Goal: Task Accomplishment & Management: Manage account settings

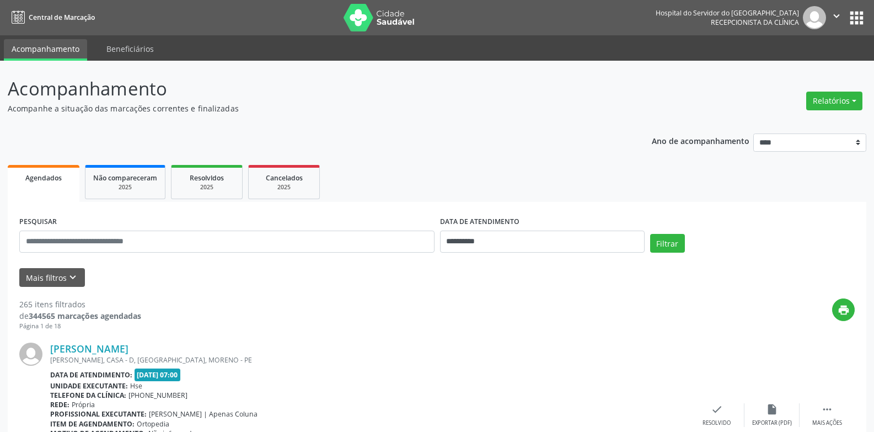
scroll to position [14, 0]
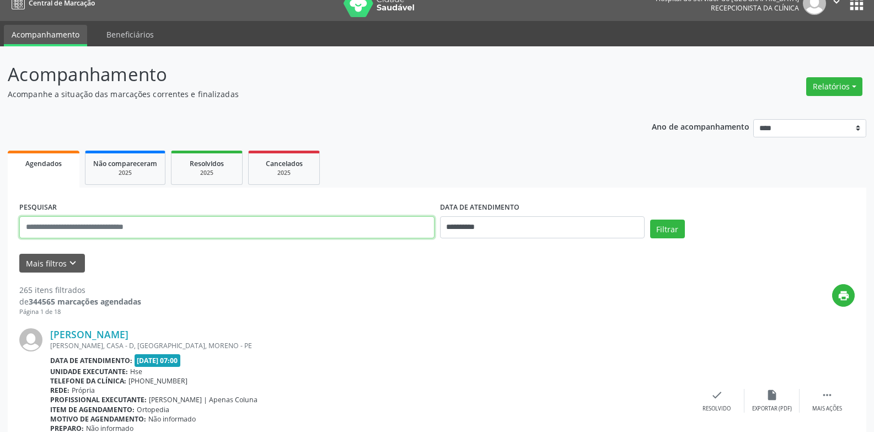
click at [178, 228] on input "text" at bounding box center [226, 227] width 415 height 22
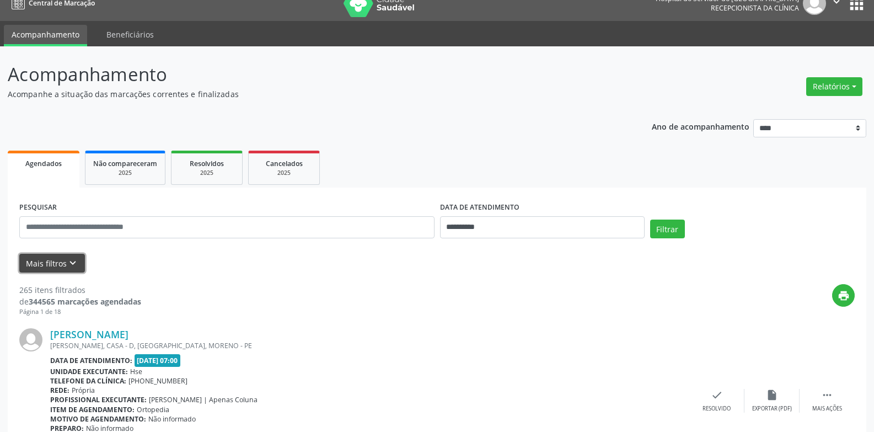
click at [67, 263] on icon "keyboard_arrow_down" at bounding box center [73, 263] width 12 height 12
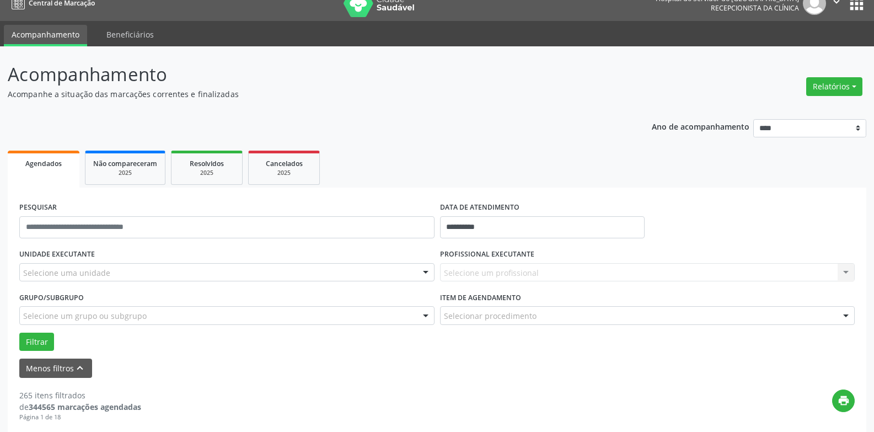
click at [110, 271] on div "Selecione uma unidade" at bounding box center [226, 272] width 415 height 19
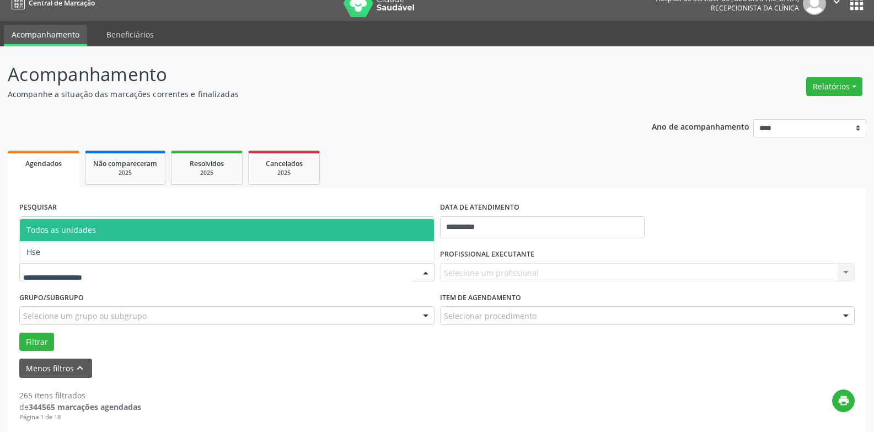
click at [120, 261] on span "Hse" at bounding box center [227, 252] width 414 height 22
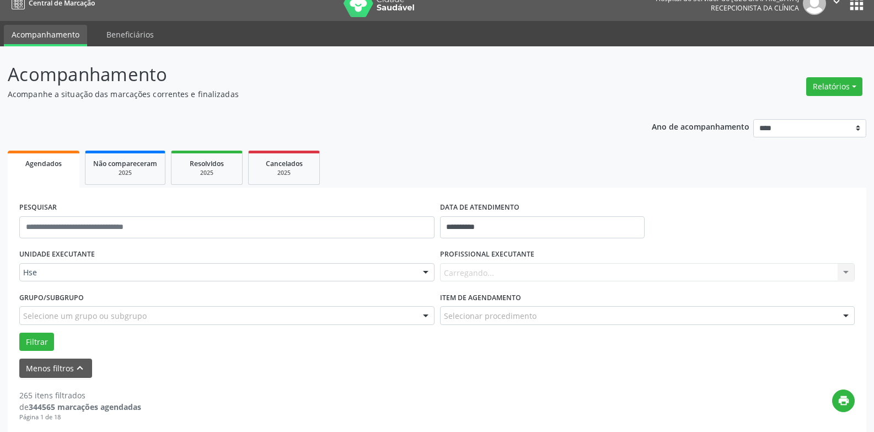
click at [535, 272] on div "Carregando... Nenhum resultado encontrado para: " " Não há nenhuma opção para s…" at bounding box center [647, 272] width 415 height 19
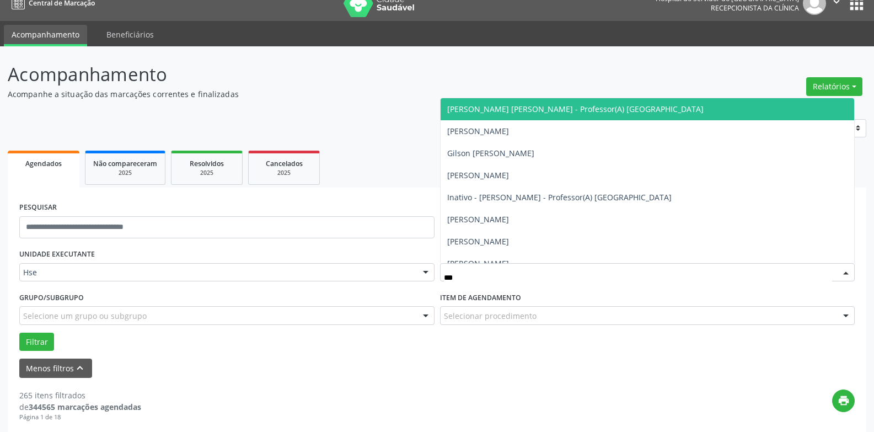
type input "****"
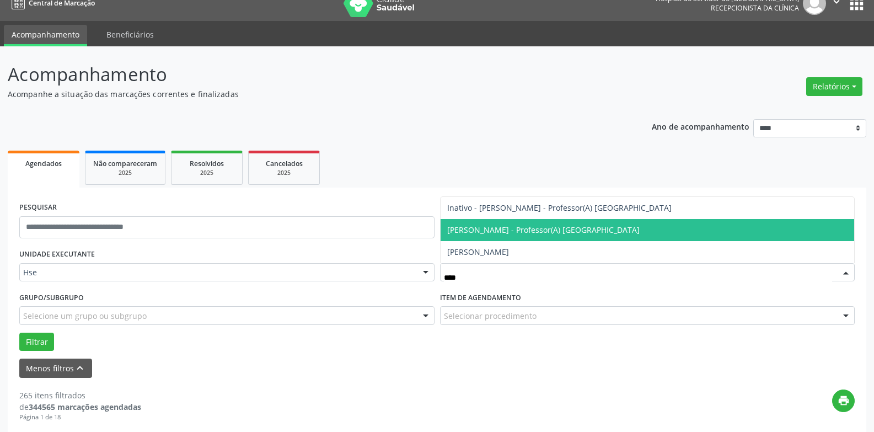
click at [535, 235] on span "[PERSON_NAME] - Professor(A) [GEOGRAPHIC_DATA]" at bounding box center [647, 230] width 414 height 22
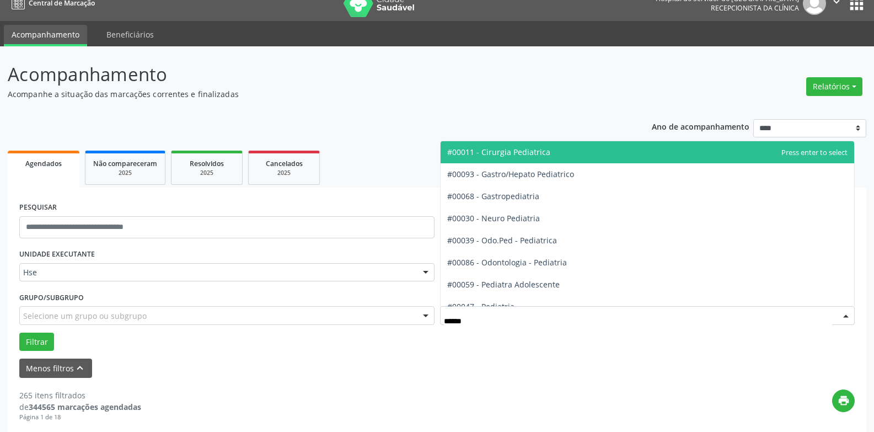
type input "*******"
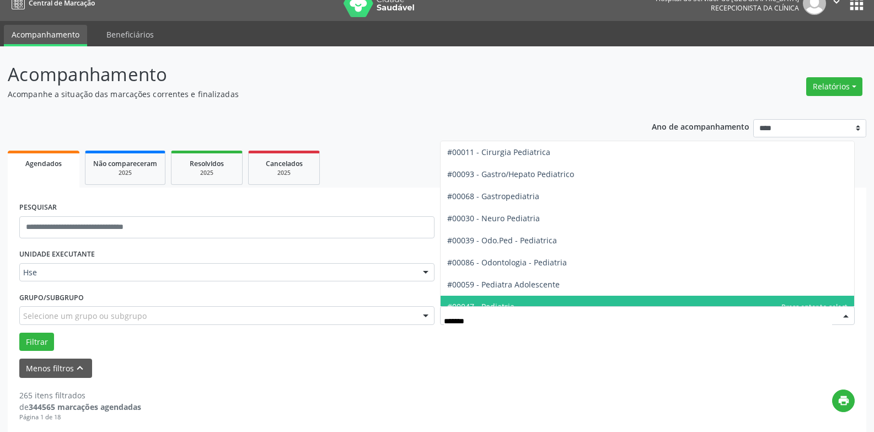
click at [518, 300] on span "#00047 - Pediatria" at bounding box center [647, 307] width 414 height 22
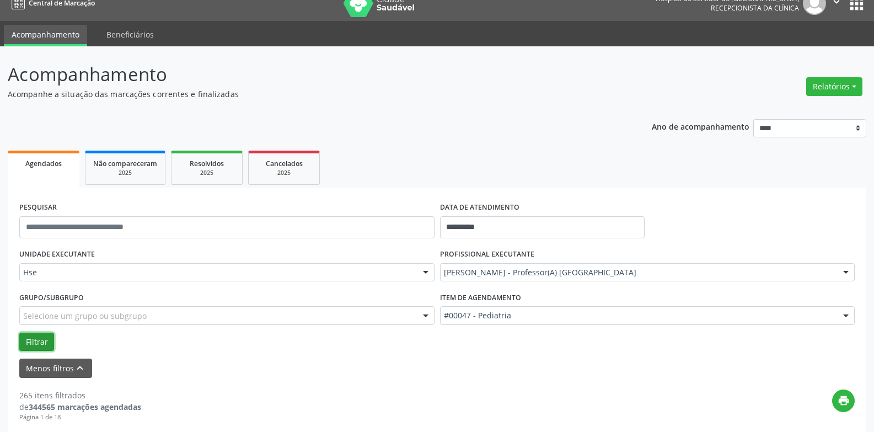
click at [37, 339] on button "Filtrar" at bounding box center [36, 341] width 35 height 19
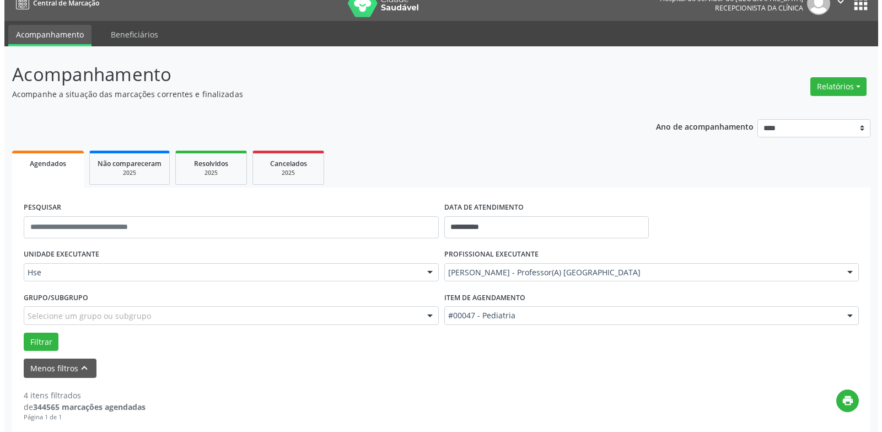
scroll to position [238, 0]
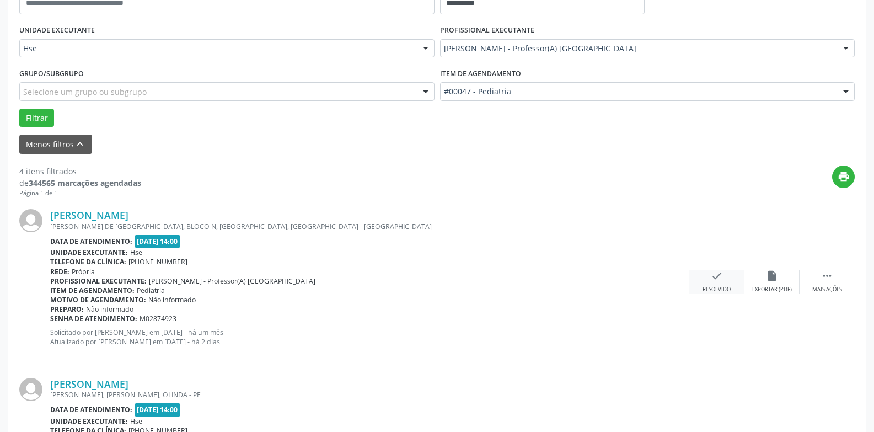
click at [723, 278] on div "check Resolvido" at bounding box center [716, 282] width 55 height 24
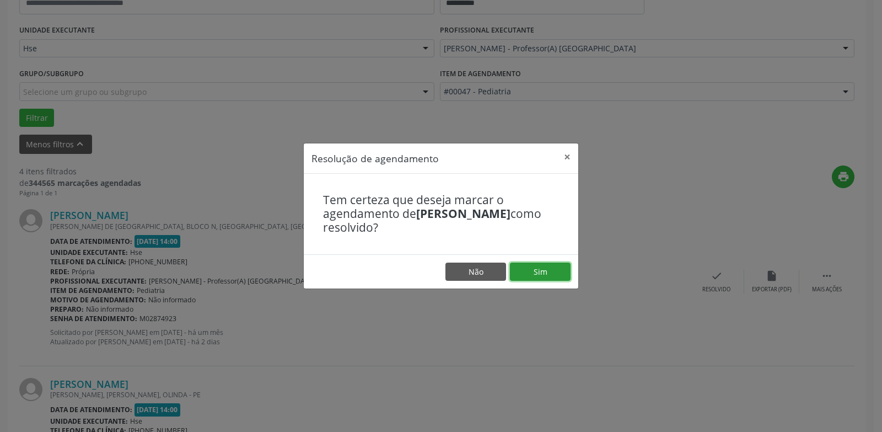
click at [511, 266] on button "Sim" at bounding box center [540, 271] width 61 height 19
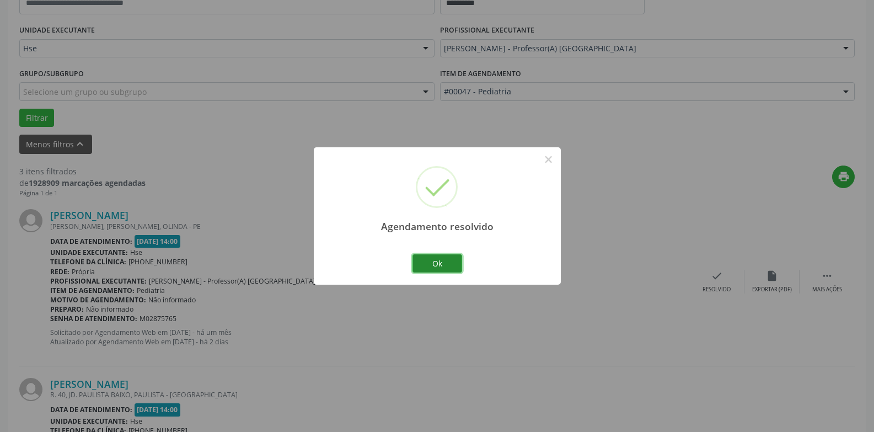
click at [423, 263] on button "Ok" at bounding box center [437, 263] width 50 height 19
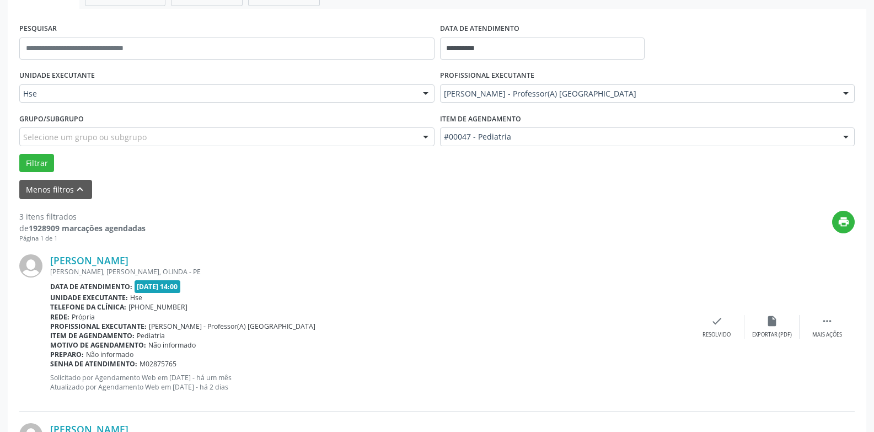
scroll to position [183, 0]
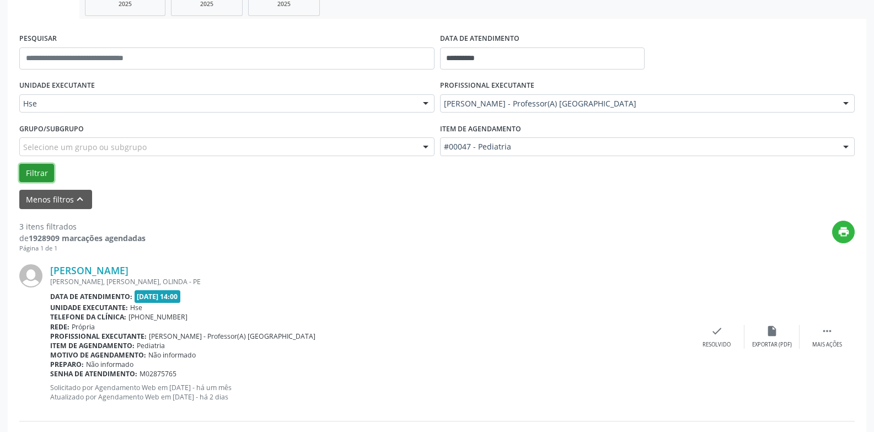
click at [34, 176] on button "Filtrar" at bounding box center [36, 173] width 35 height 19
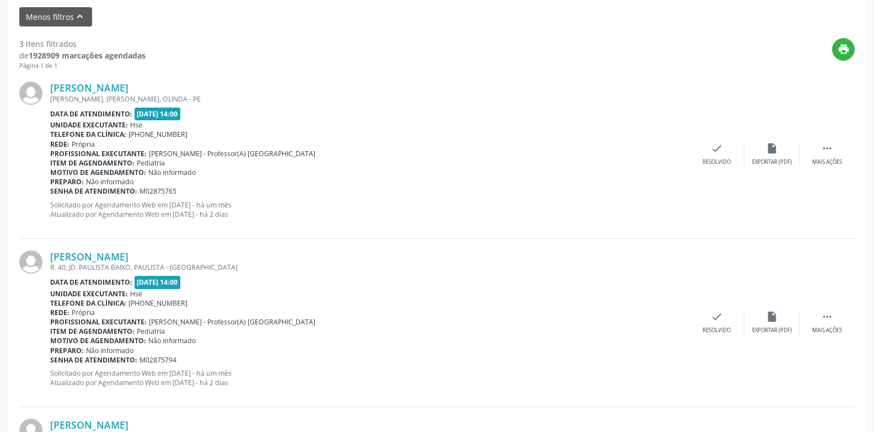
scroll to position [418, 0]
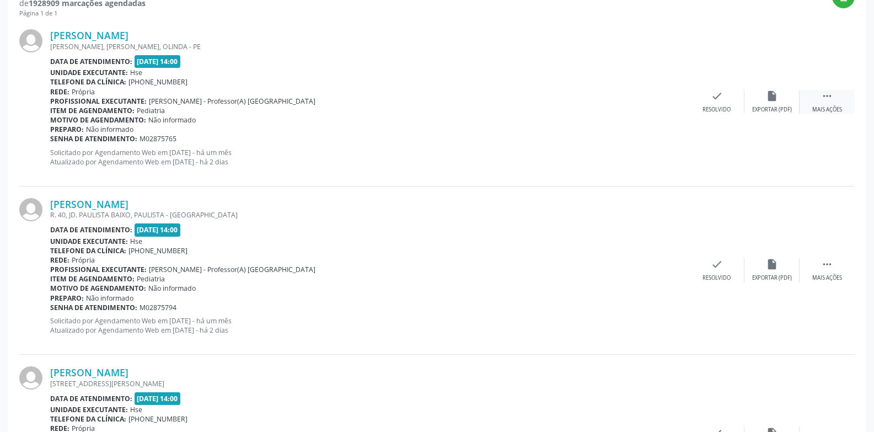
click at [831, 98] on icon "" at bounding box center [827, 96] width 12 height 12
click at [769, 101] on icon "alarm_off" at bounding box center [772, 96] width 12 height 12
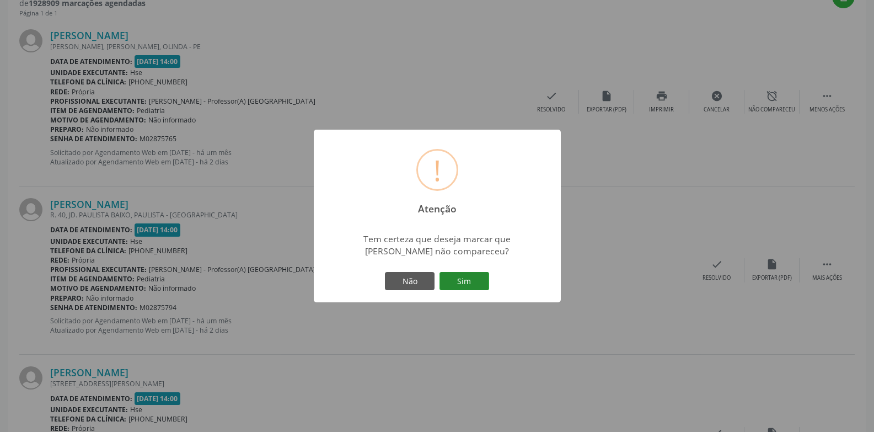
click at [457, 286] on button "Sim" at bounding box center [464, 281] width 50 height 19
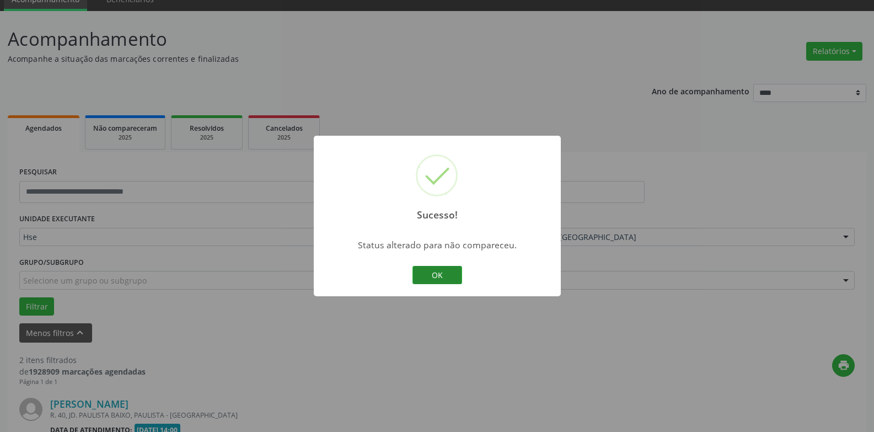
scroll to position [359, 0]
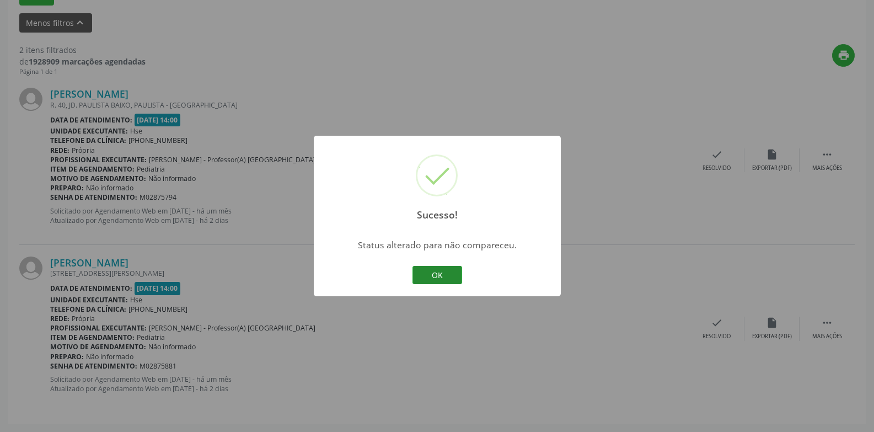
click at [427, 268] on button "OK" at bounding box center [437, 275] width 50 height 19
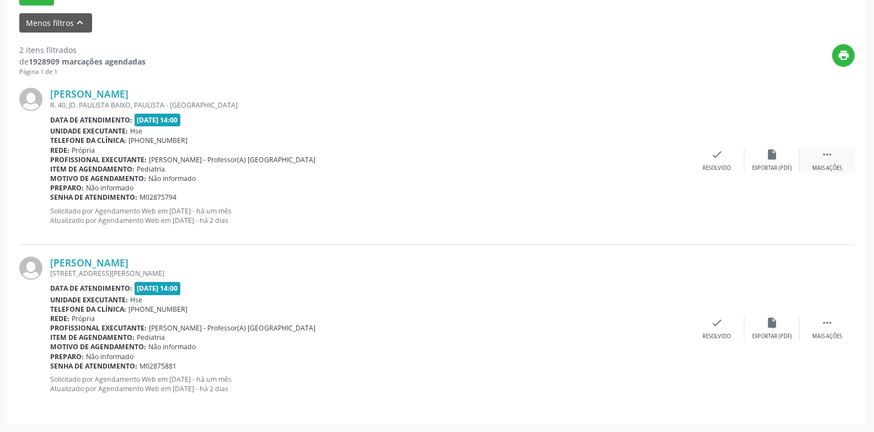
click at [819, 165] on div "Mais ações" at bounding box center [827, 168] width 30 height 8
click at [766, 165] on div "Não compareceu" at bounding box center [771, 168] width 47 height 8
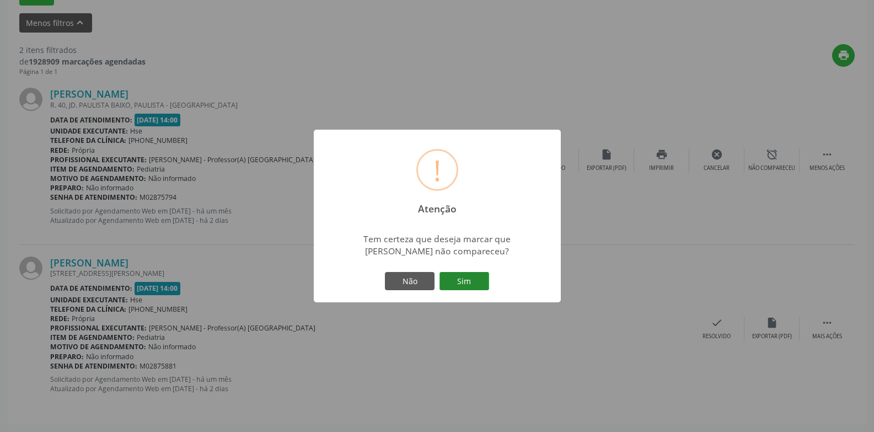
click at [470, 286] on button "Sim" at bounding box center [464, 281] width 50 height 19
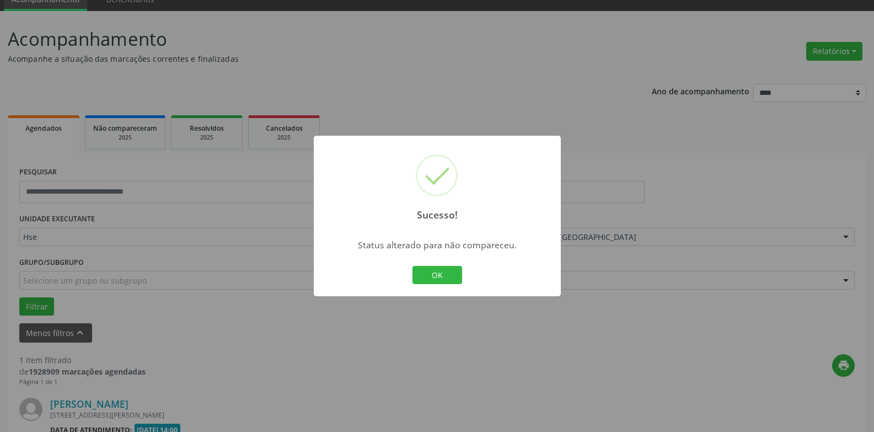
scroll to position [191, 0]
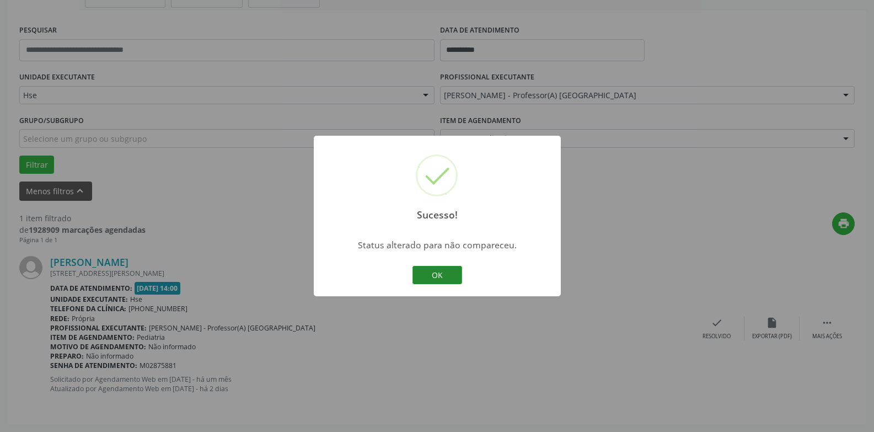
click at [454, 280] on button "OK" at bounding box center [437, 275] width 50 height 19
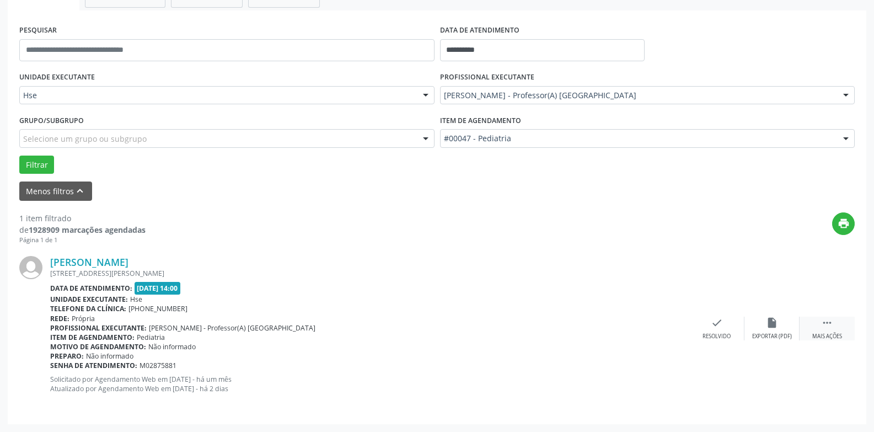
click at [822, 333] on div "Mais ações" at bounding box center [827, 336] width 30 height 8
click at [768, 334] on div "Não compareceu" at bounding box center [771, 336] width 47 height 8
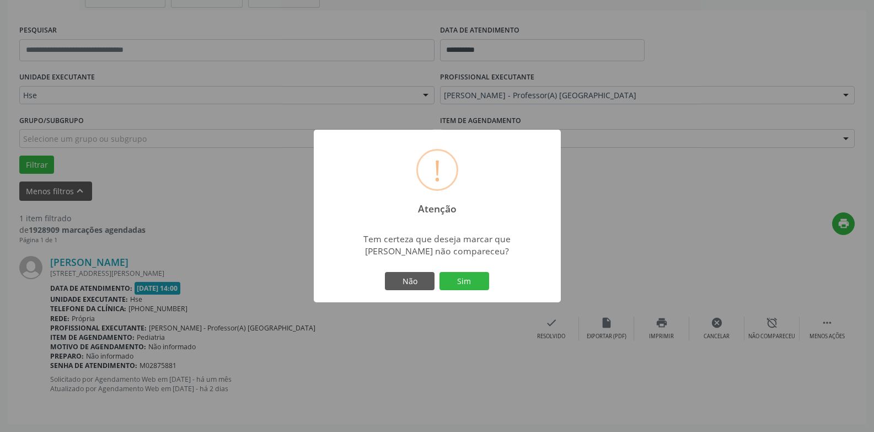
click at [479, 282] on button "Sim" at bounding box center [464, 281] width 50 height 19
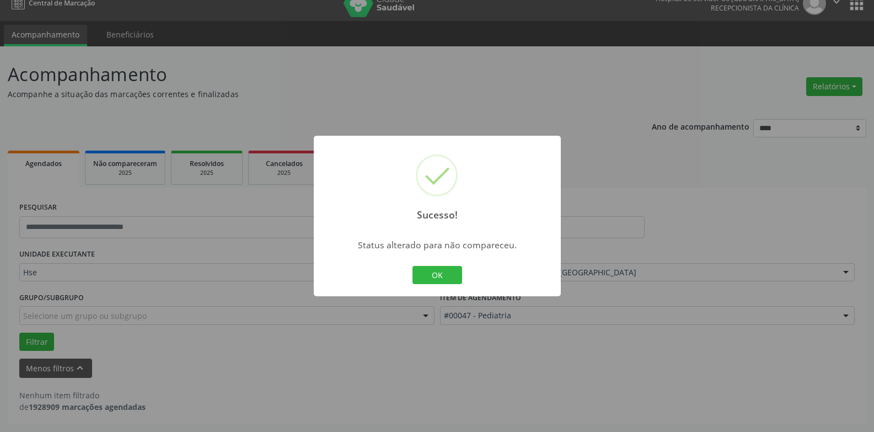
scroll to position [14, 0]
click at [440, 276] on button "OK" at bounding box center [437, 275] width 50 height 19
